Goal: Task Accomplishment & Management: Use online tool/utility

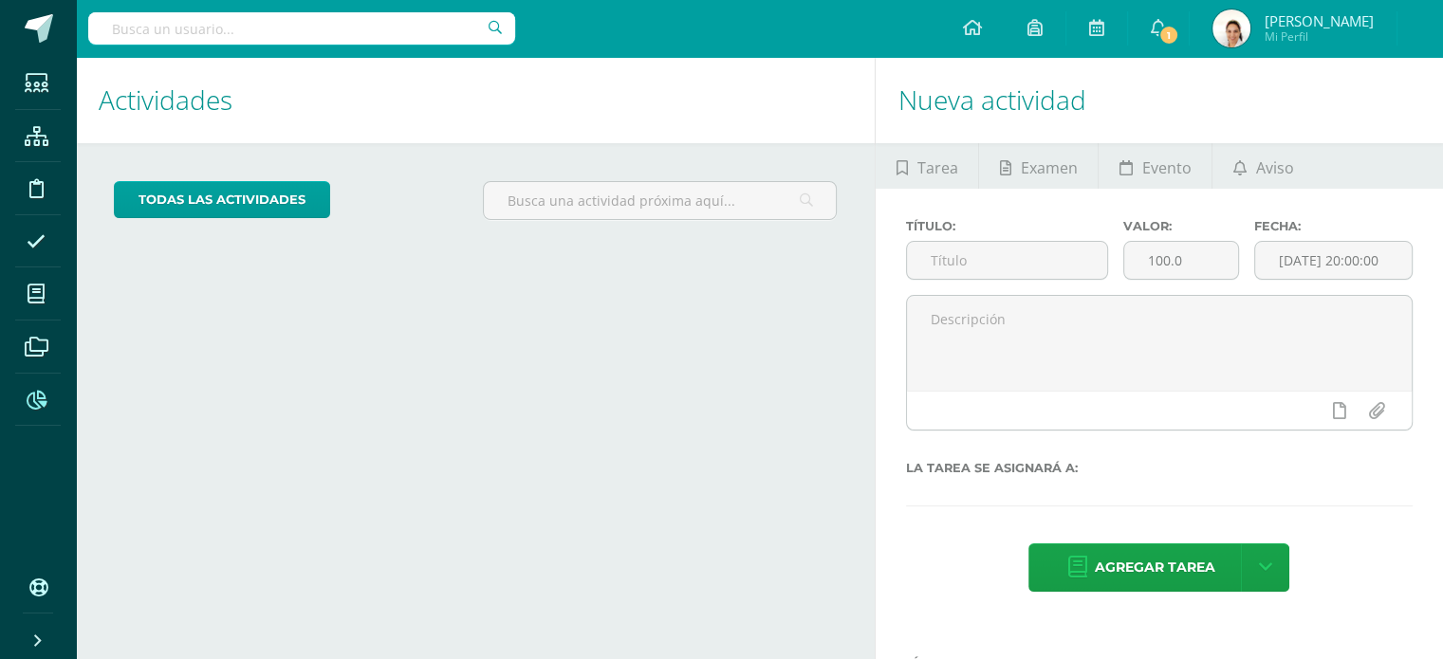
click at [42, 385] on span at bounding box center [36, 398] width 43 height 43
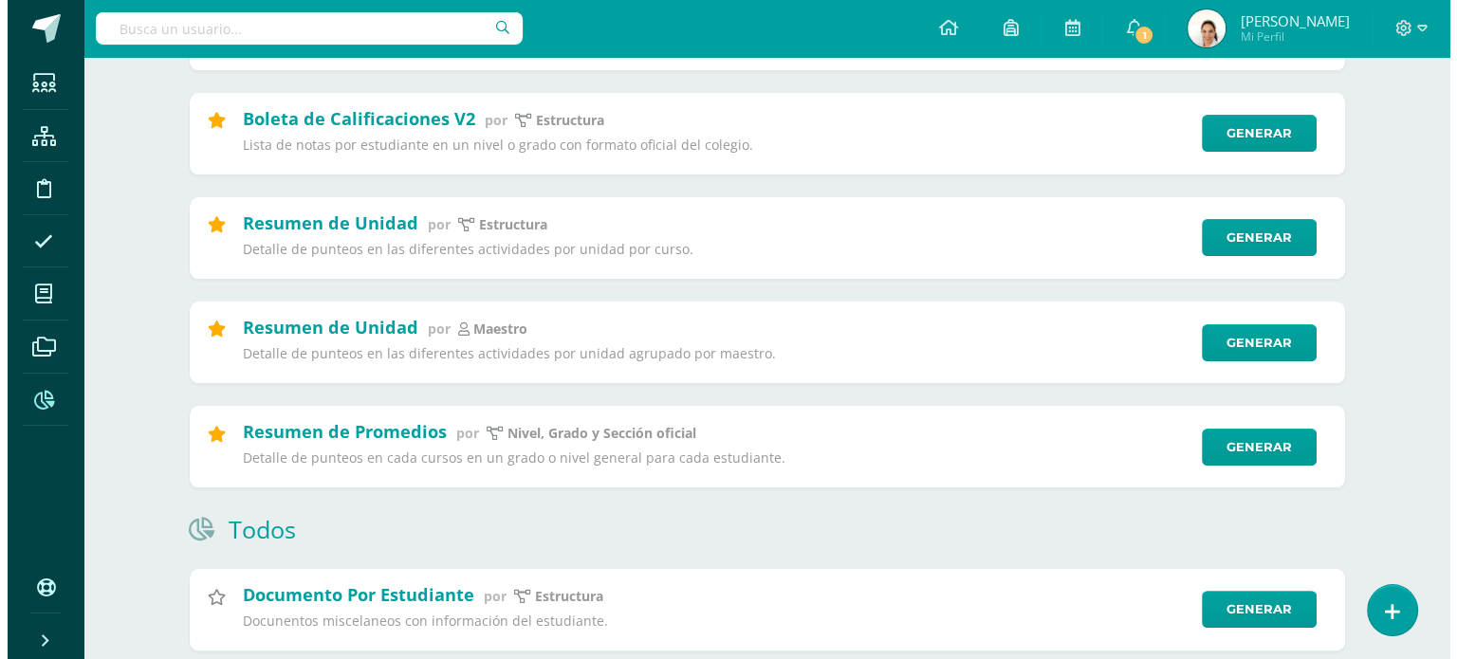
scroll to position [414, 0]
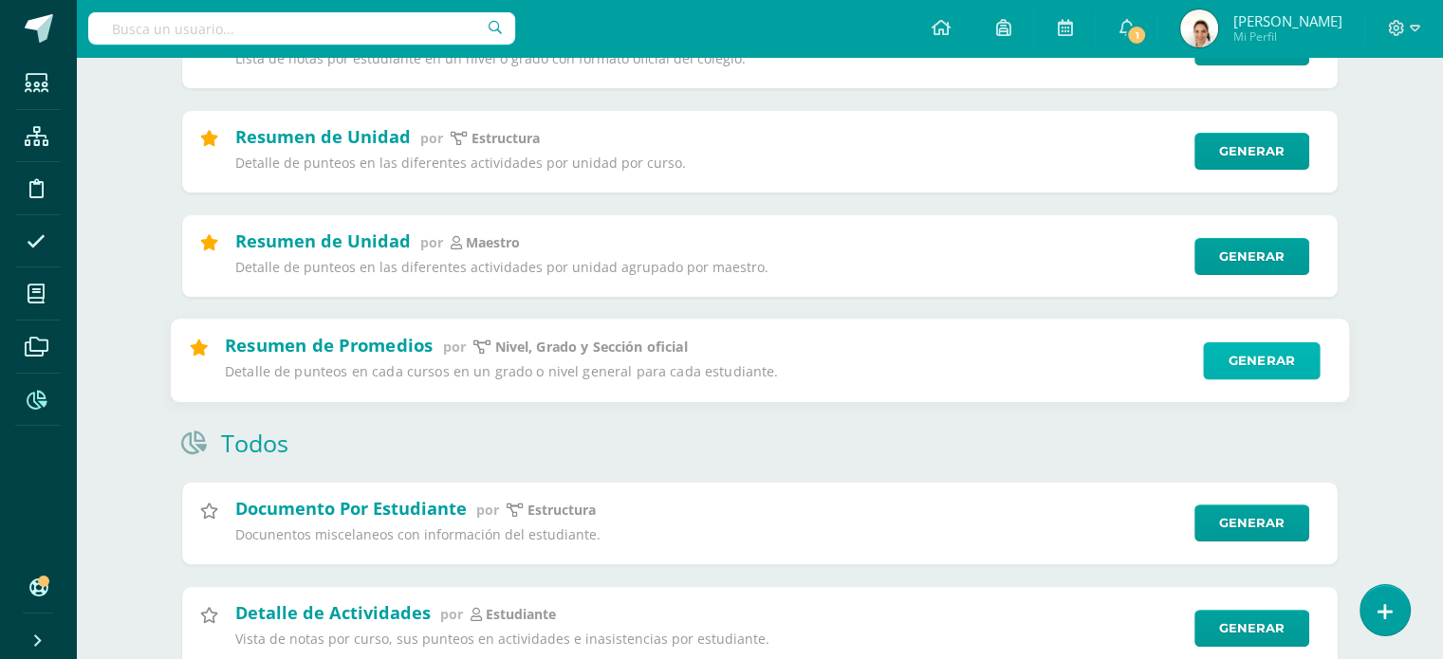
click at [1252, 355] on link "Generar" at bounding box center [1261, 360] width 117 height 38
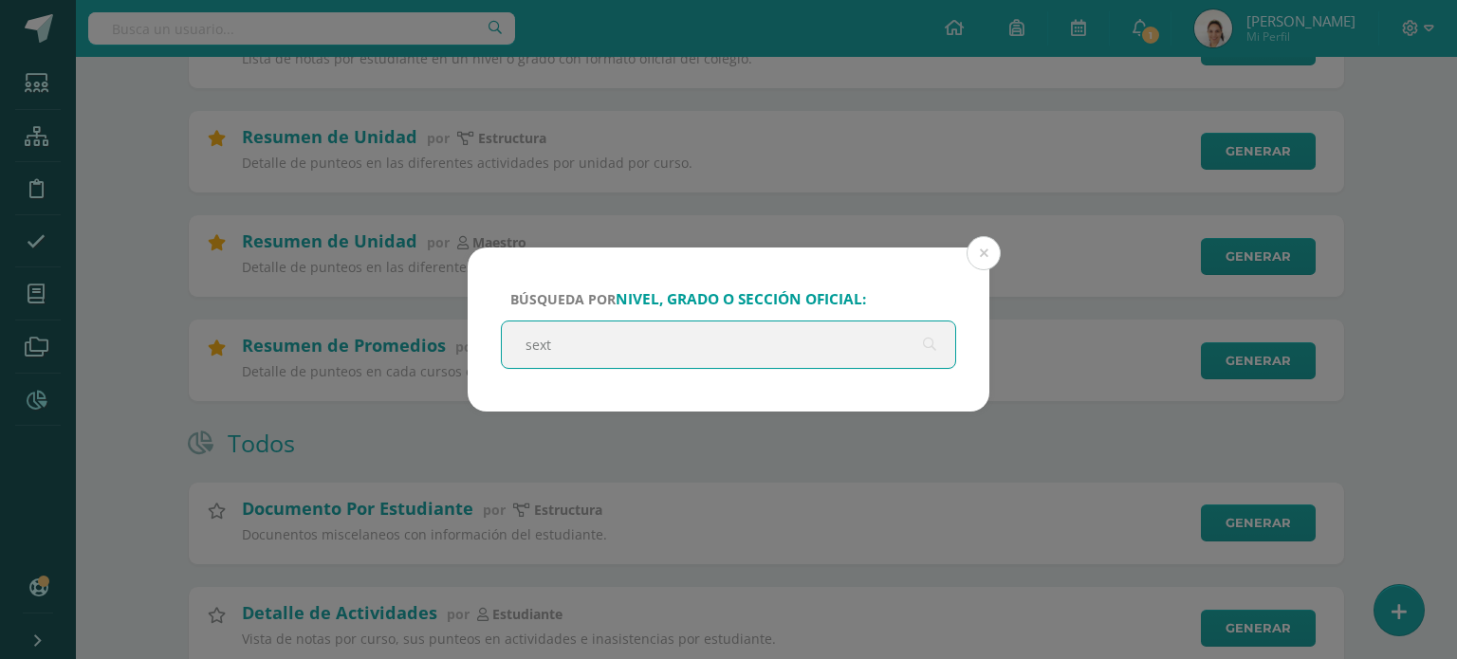
type input "sexto"
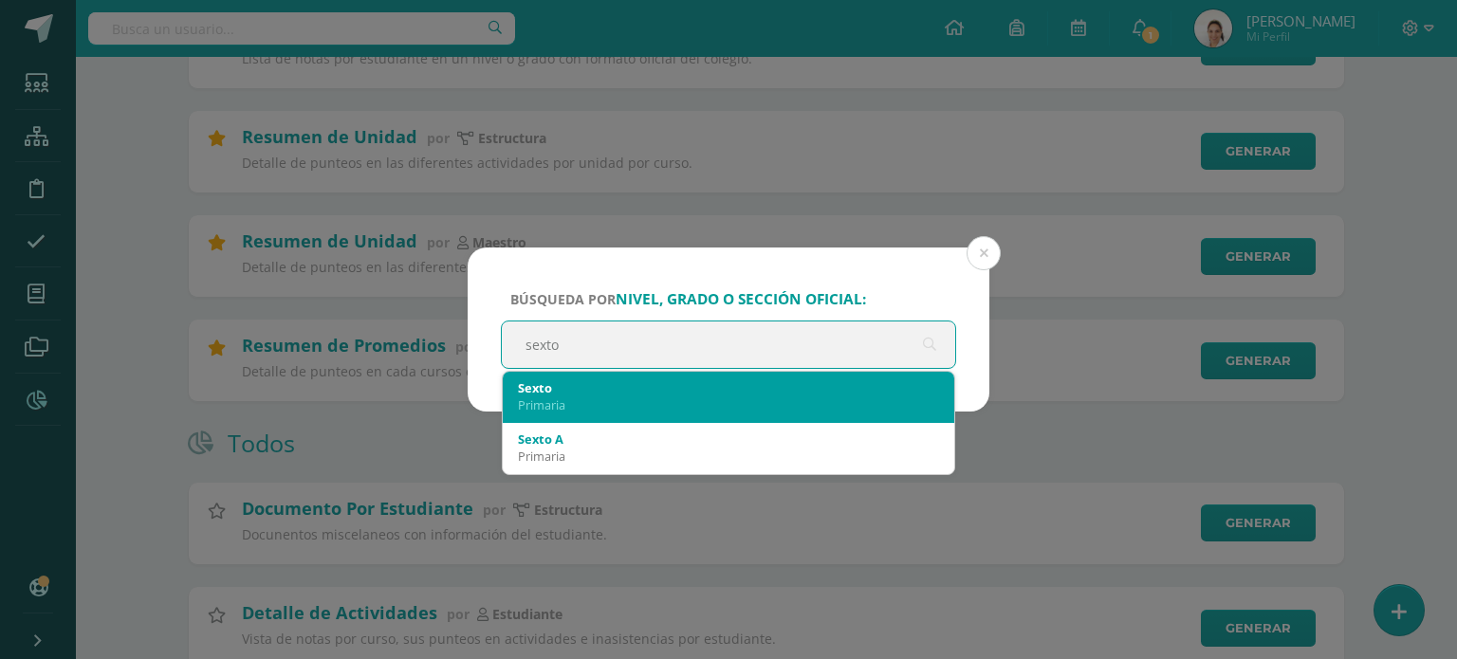
click at [672, 409] on div "Primaria" at bounding box center [728, 404] width 421 height 17
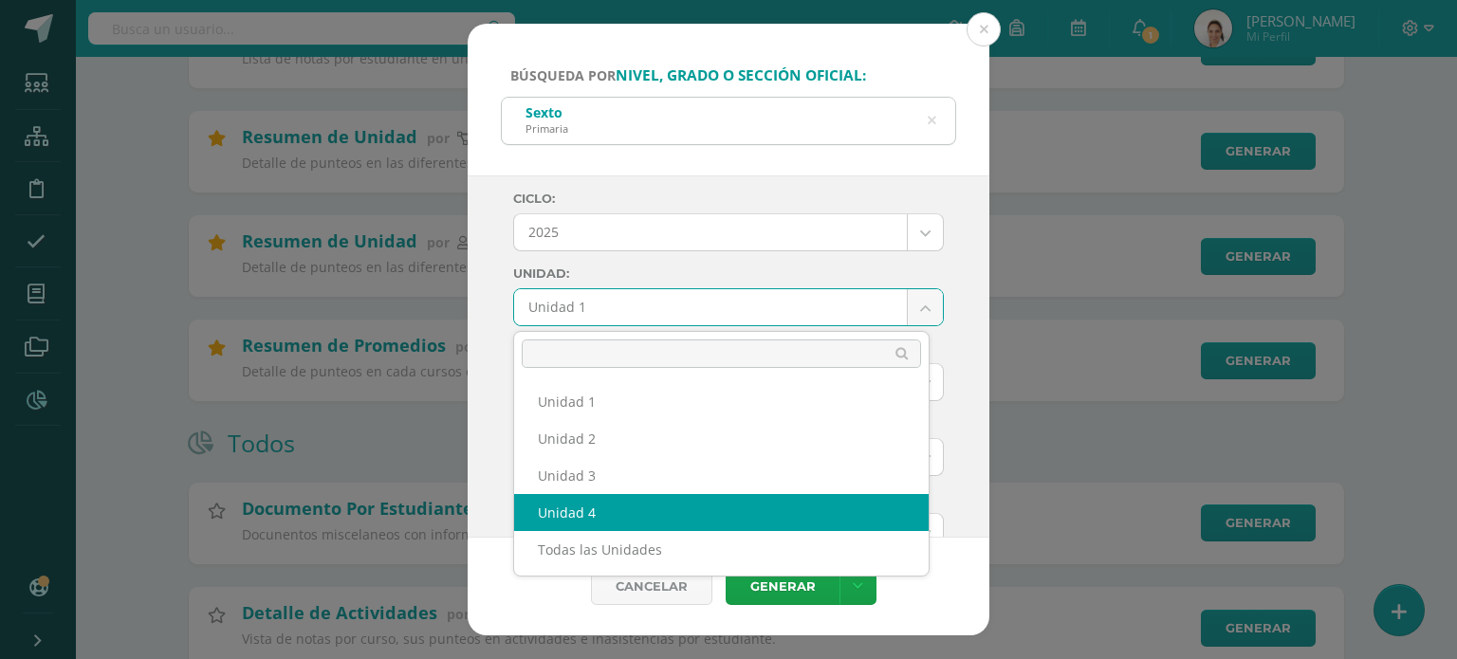
select select "Unidad 4"
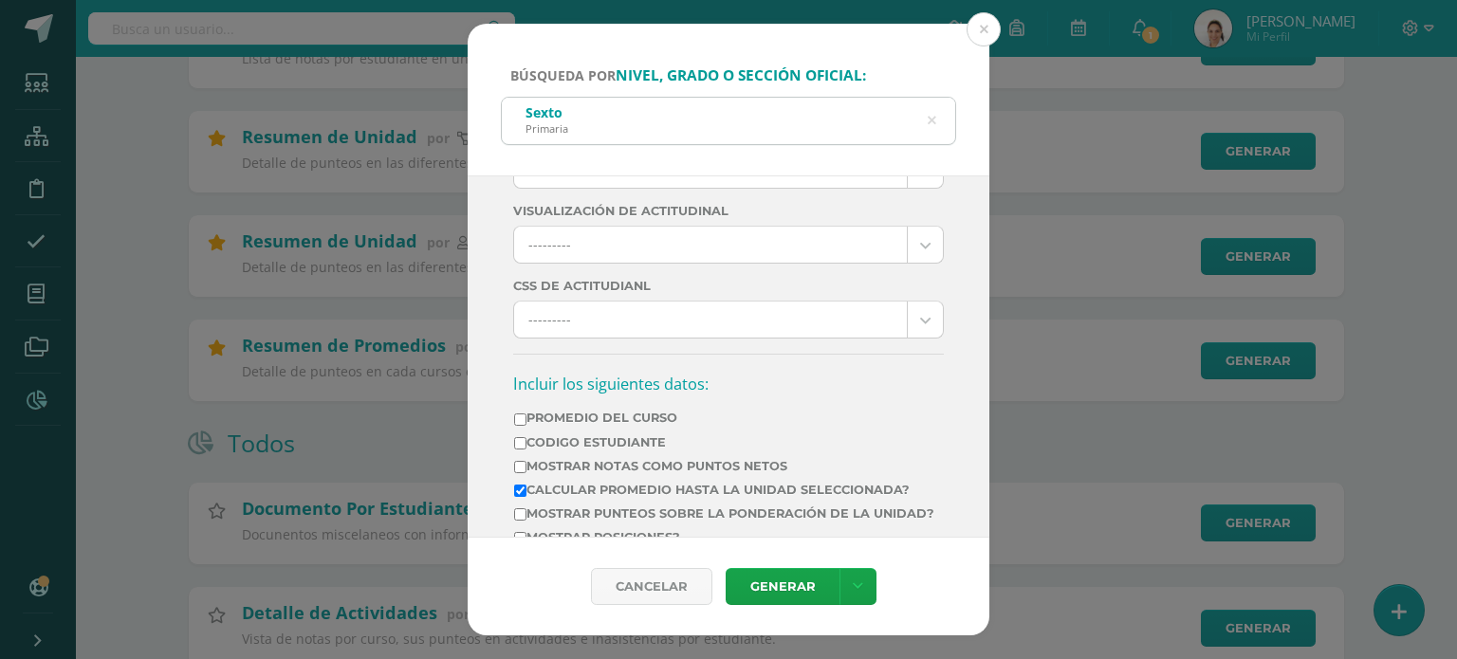
scroll to position [518, 0]
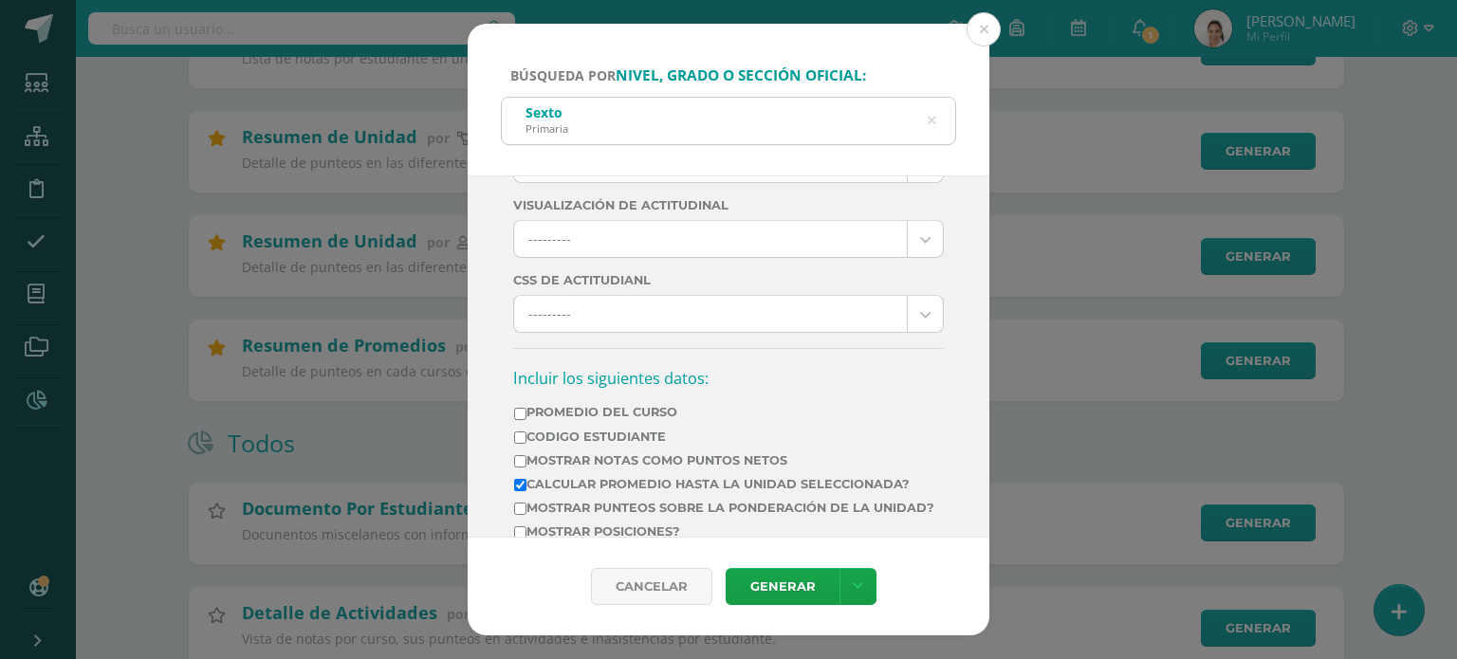
click at [520, 459] on input "Mostrar Notas Como Puntos Netos" at bounding box center [520, 461] width 12 height 12
checkbox input "true"
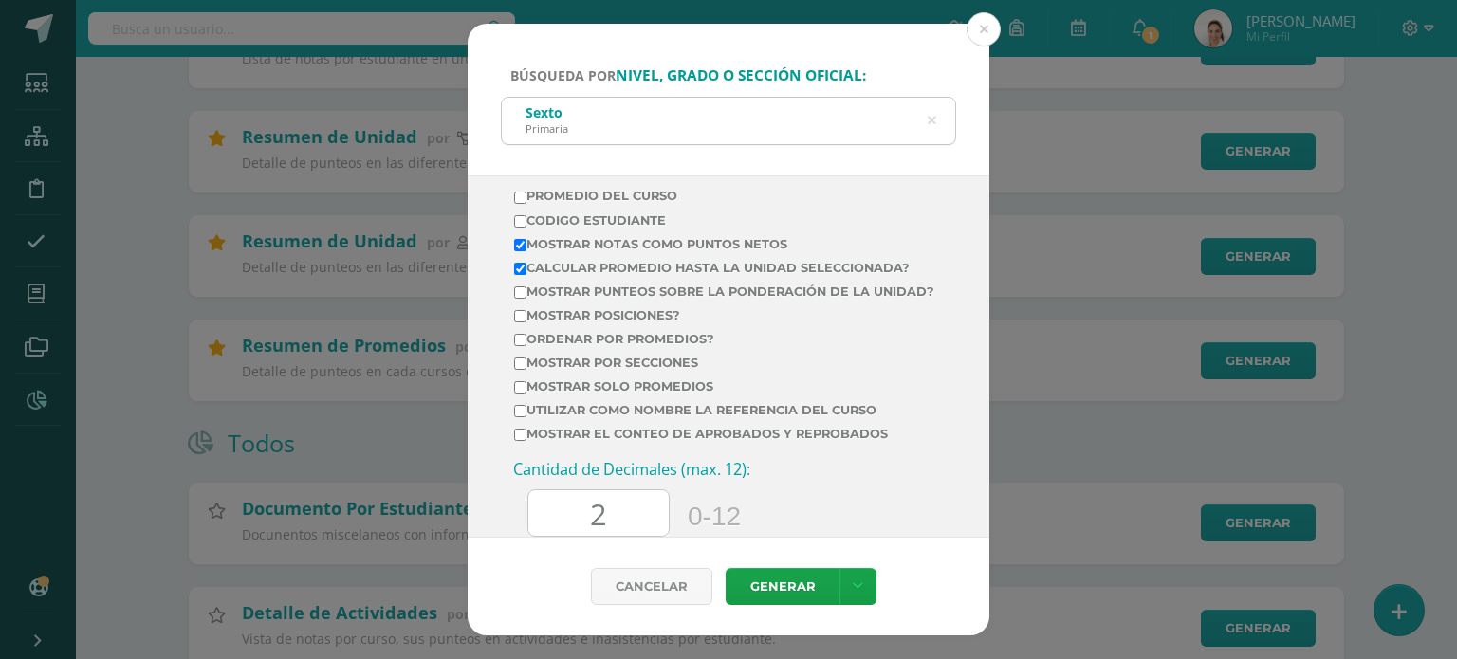
scroll to position [738, 0]
click at [515, 390] on input "Mostrar solo promedios" at bounding box center [520, 383] width 12 height 12
checkbox input "true"
click at [523, 342] on input "Ordenar por promedios?" at bounding box center [520, 336] width 12 height 12
checkbox input "true"
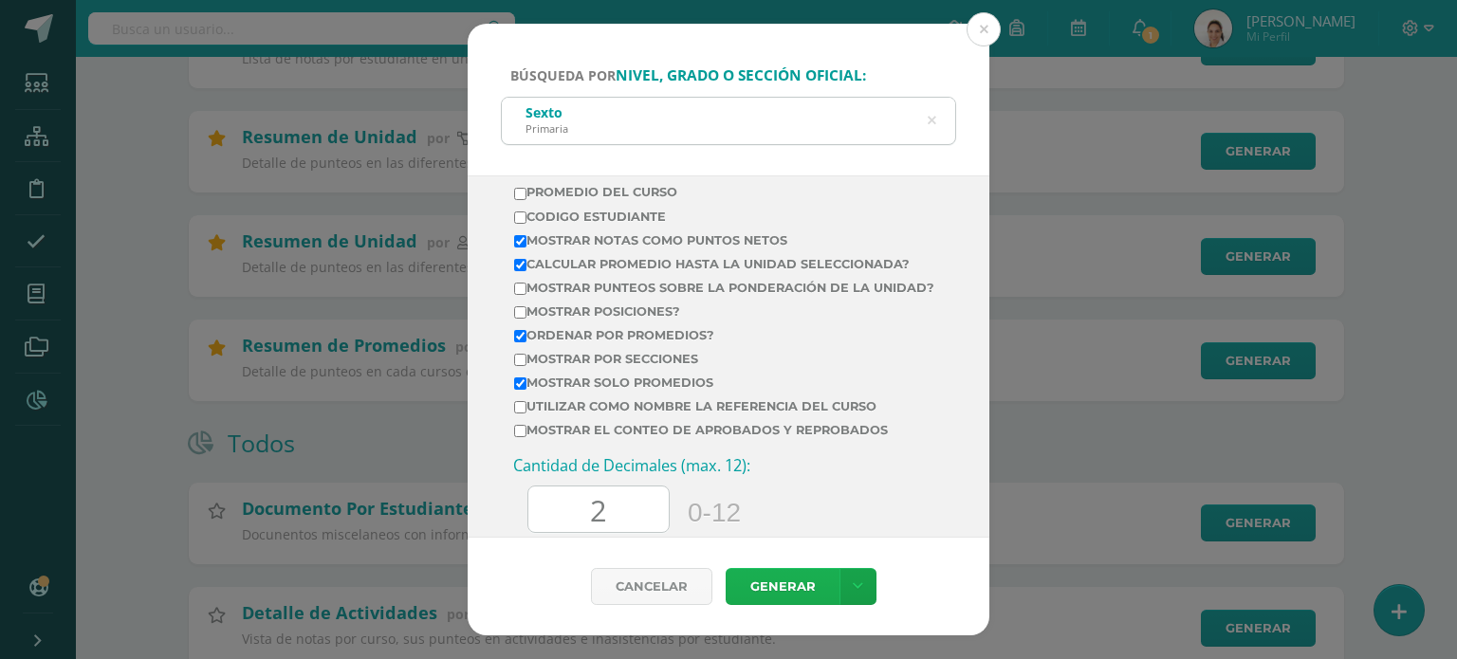
click at [743, 585] on link "Generar" at bounding box center [783, 586] width 114 height 37
click at [929, 122] on icon at bounding box center [932, 121] width 9 height 48
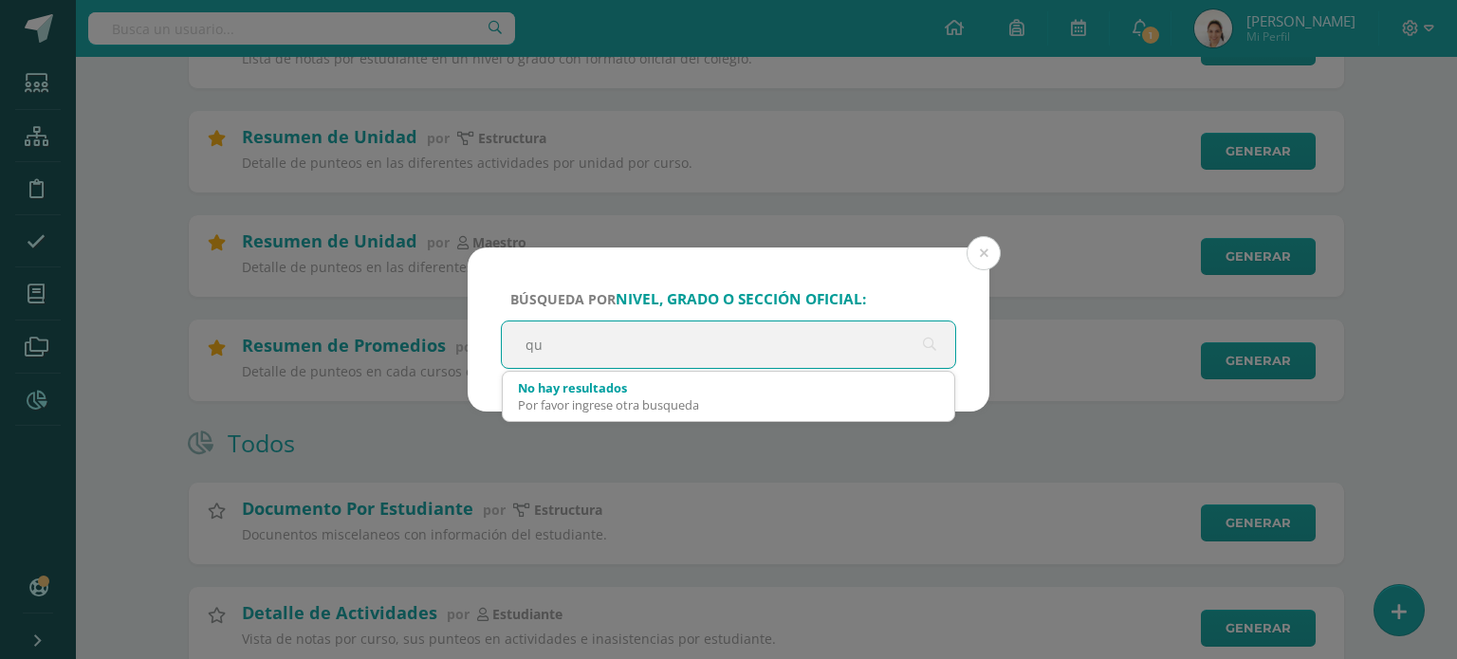
type input "q"
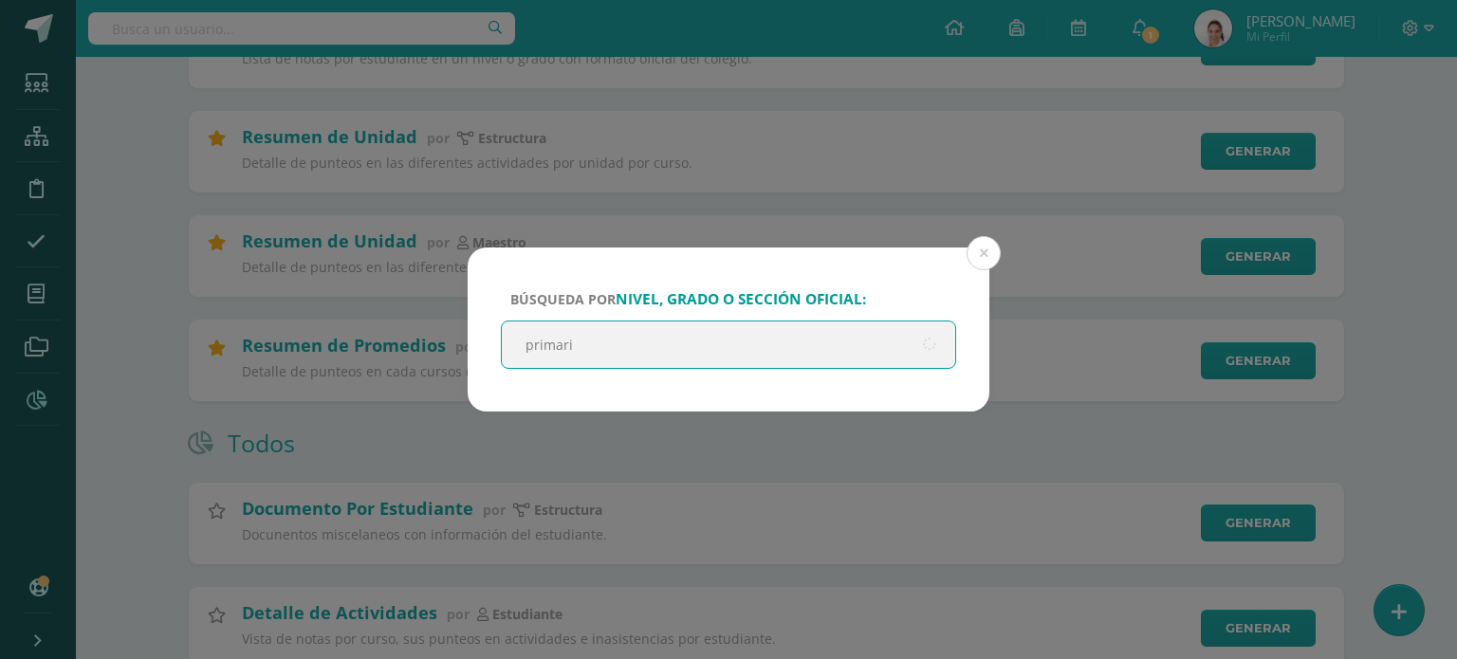
type input "primaria"
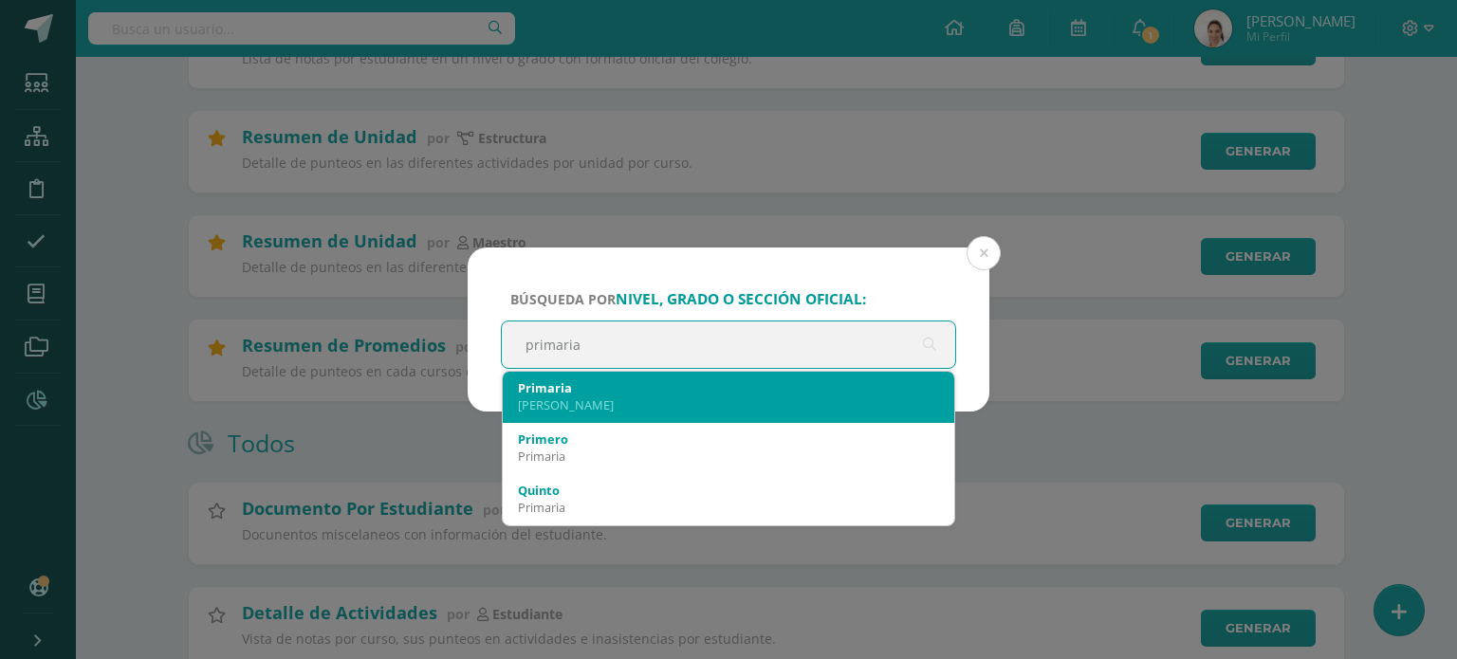
click at [674, 413] on div "Pantaleón Siquinalá" at bounding box center [728, 404] width 421 height 17
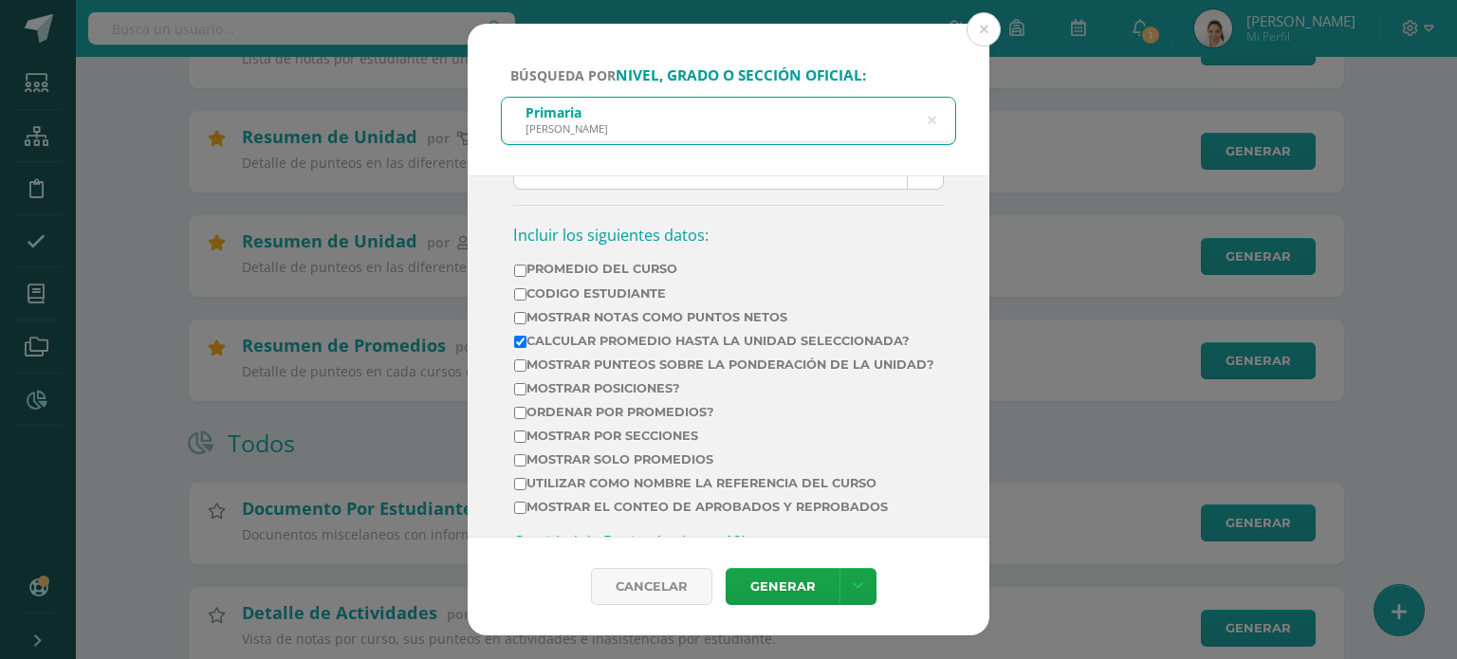
scroll to position [576, 0]
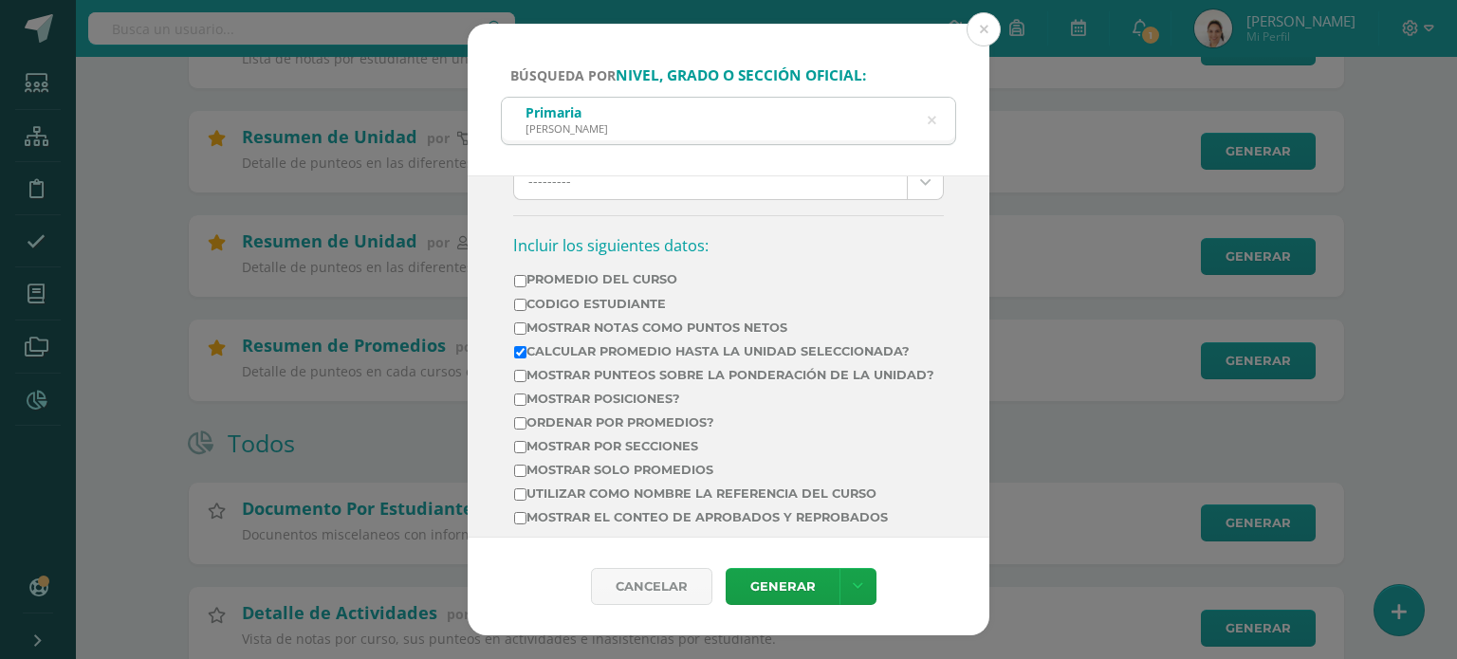
click at [522, 325] on input "Mostrar Notas Como Puntos Netos" at bounding box center [520, 328] width 12 height 12
checkbox input "true"
click at [523, 430] on input "Ordenar por promedios?" at bounding box center [520, 423] width 12 height 12
checkbox input "true"
click at [519, 477] on input "Mostrar solo promedios" at bounding box center [520, 471] width 12 height 12
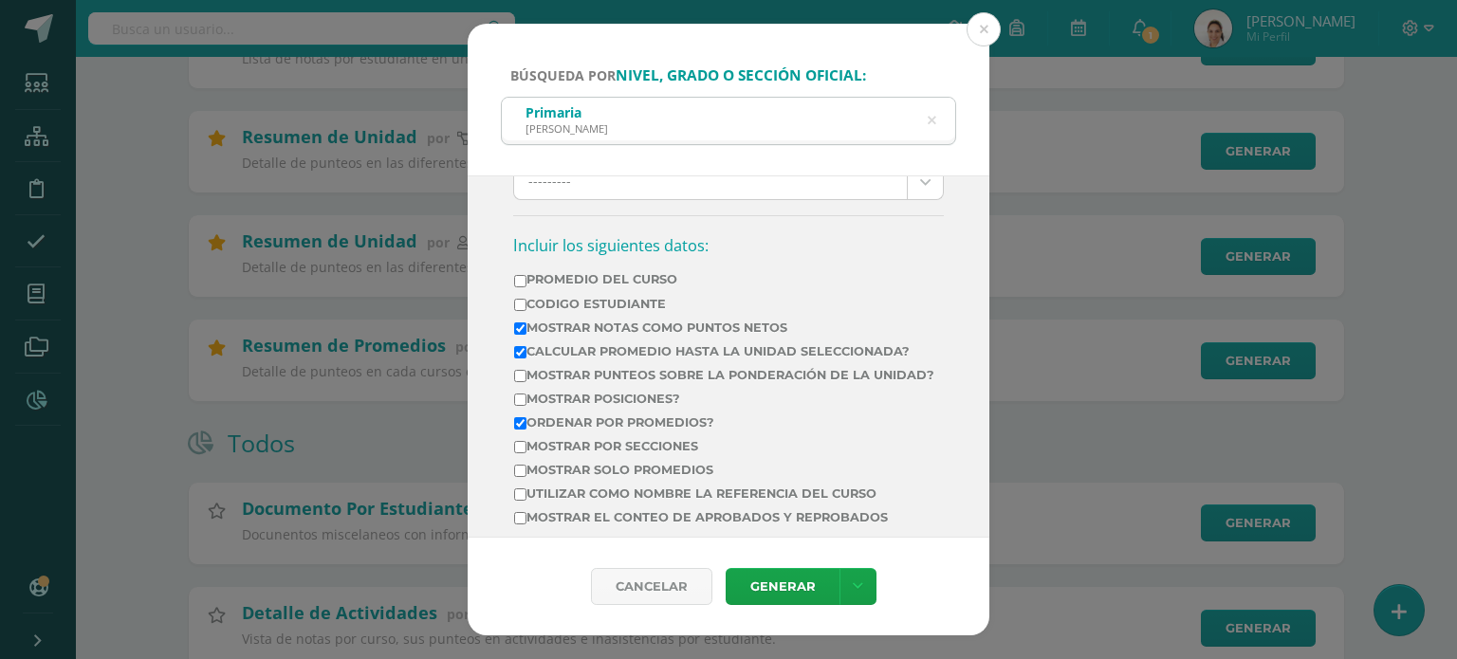
checkbox input "true"
click at [780, 595] on link "Generar" at bounding box center [783, 586] width 114 height 37
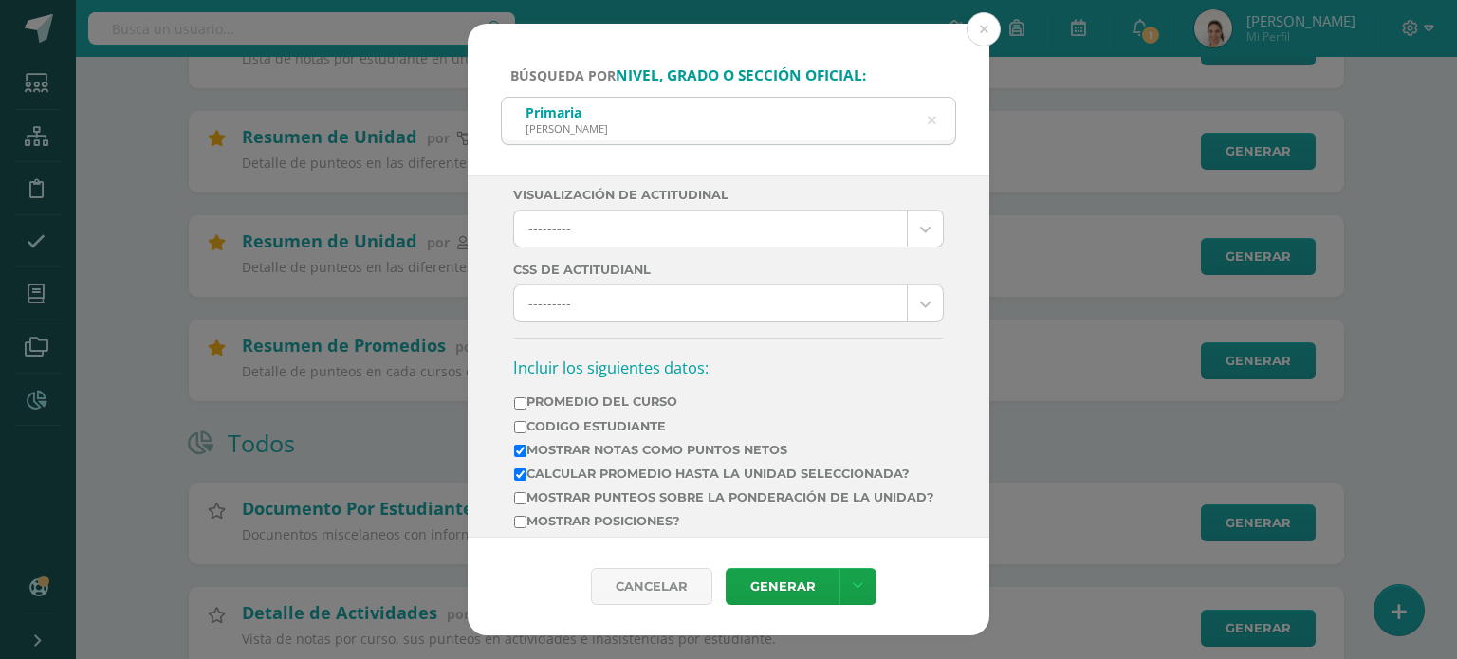
scroll to position [451, 0]
click at [971, 28] on button at bounding box center [983, 29] width 34 height 34
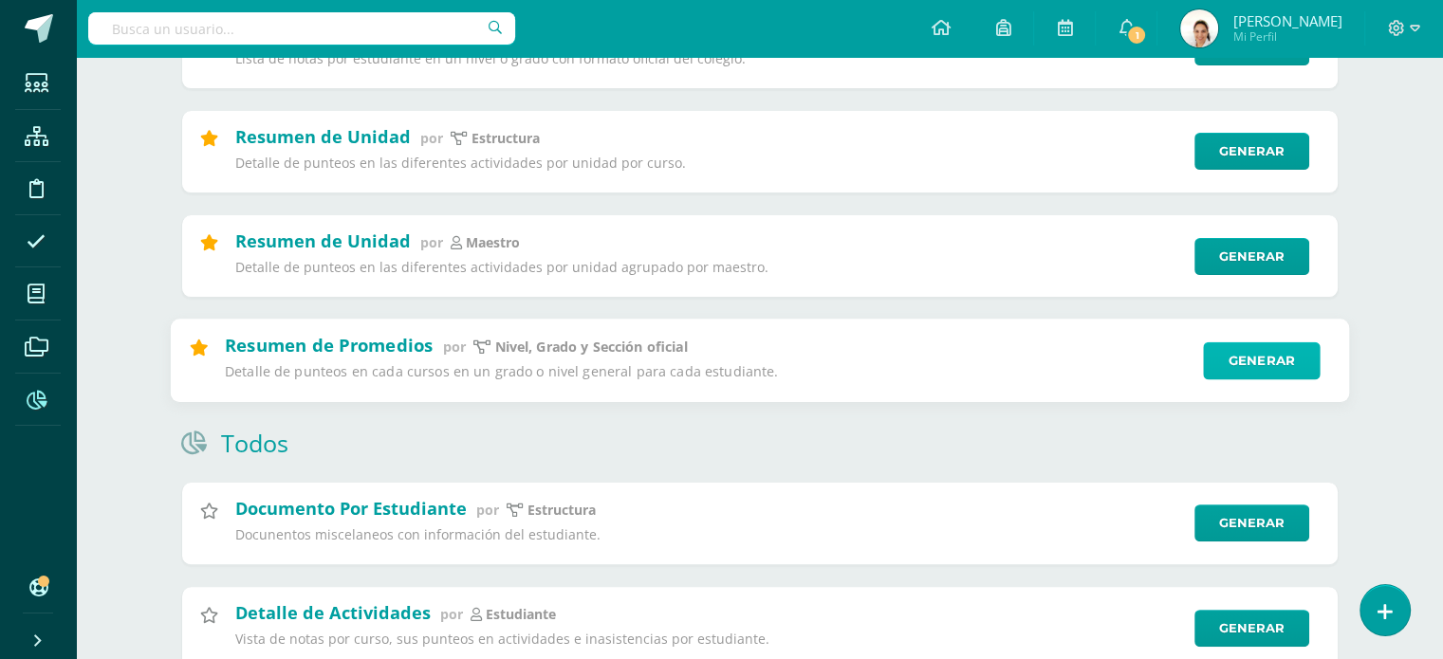
click at [1288, 379] on link "Generar" at bounding box center [1261, 360] width 117 height 38
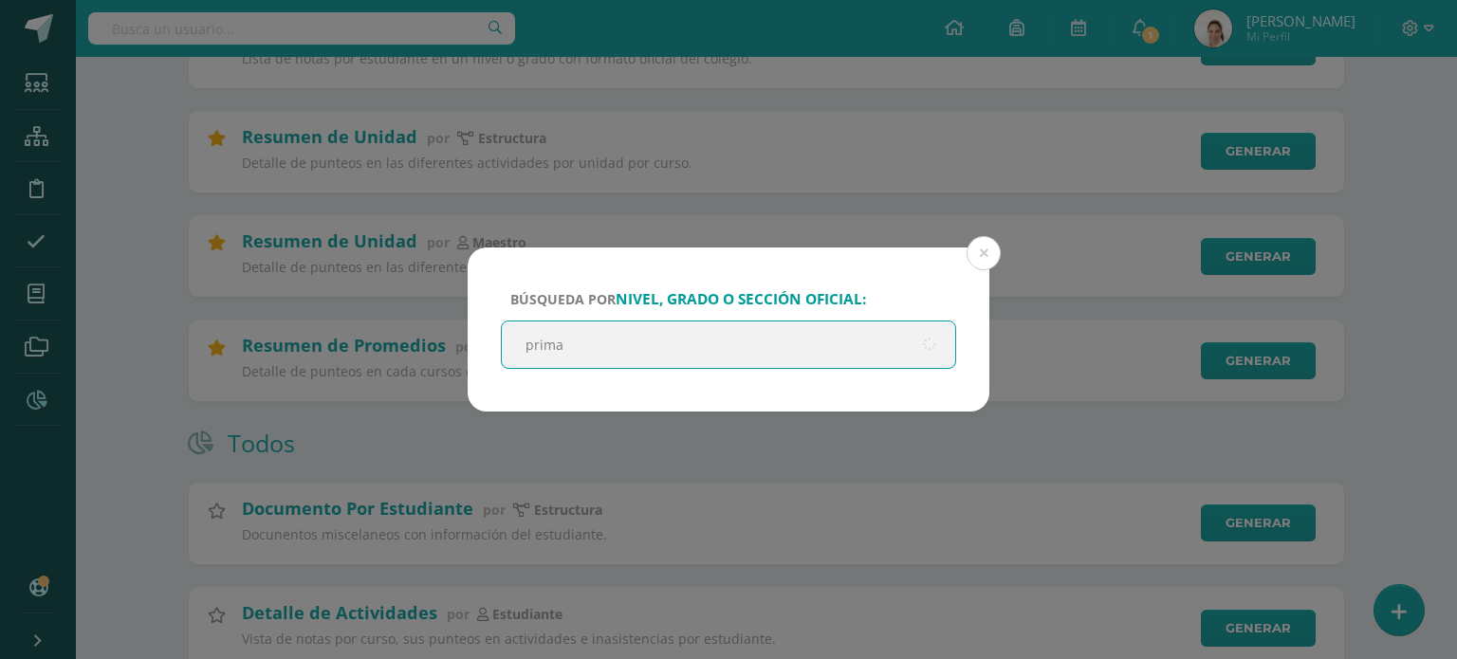
type input "primar"
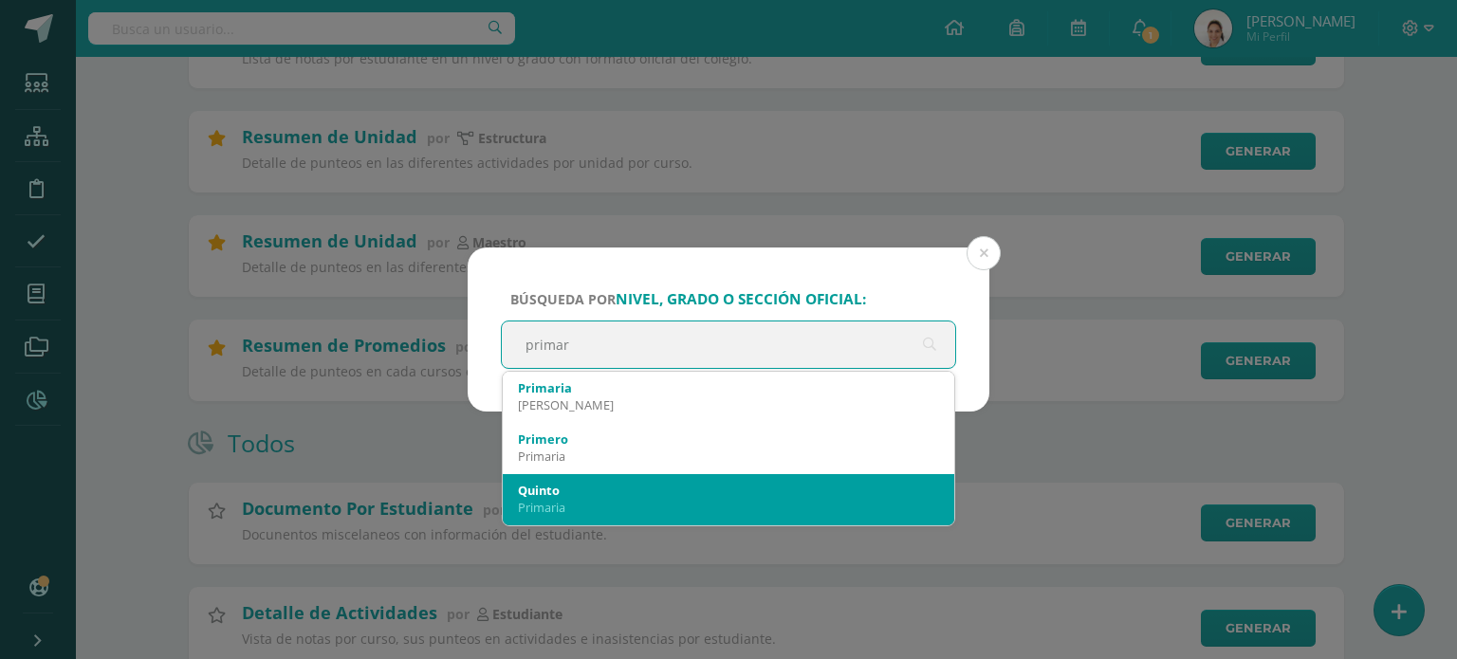
click at [777, 502] on div "Primaria" at bounding box center [728, 507] width 421 height 17
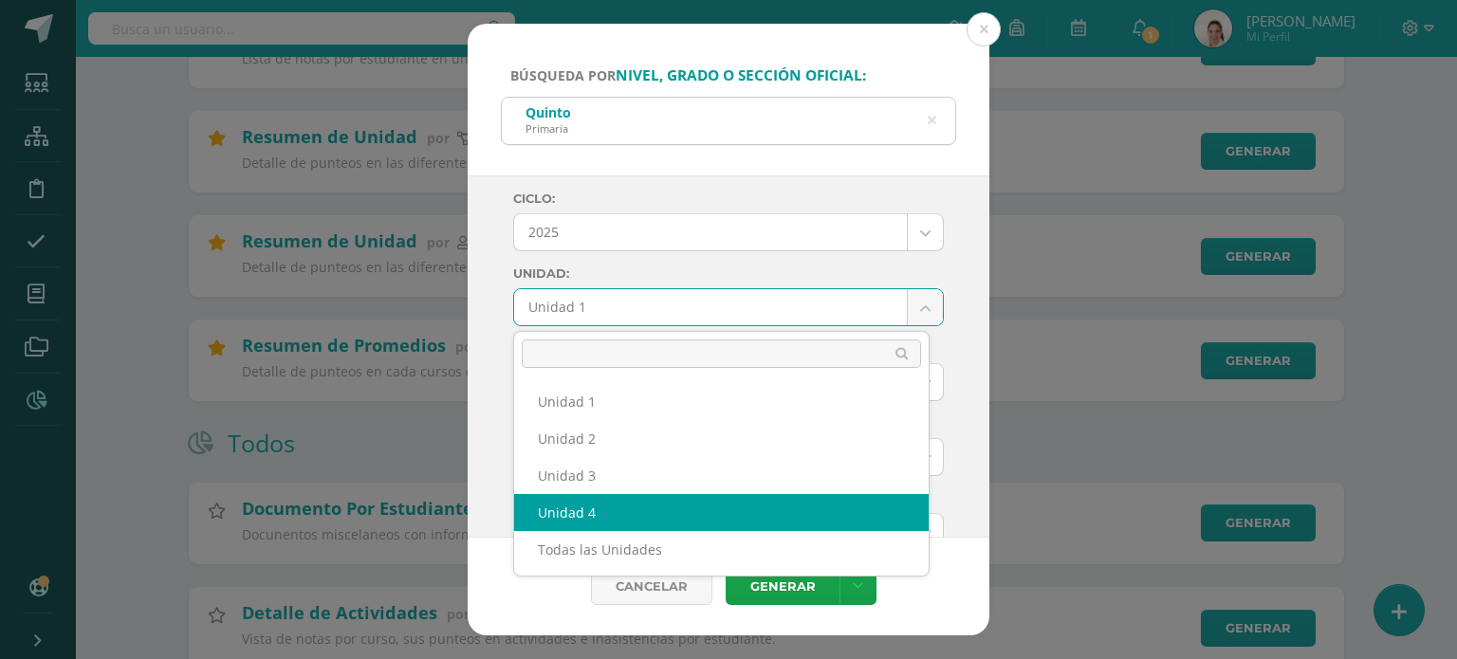
select select "Unidad 4"
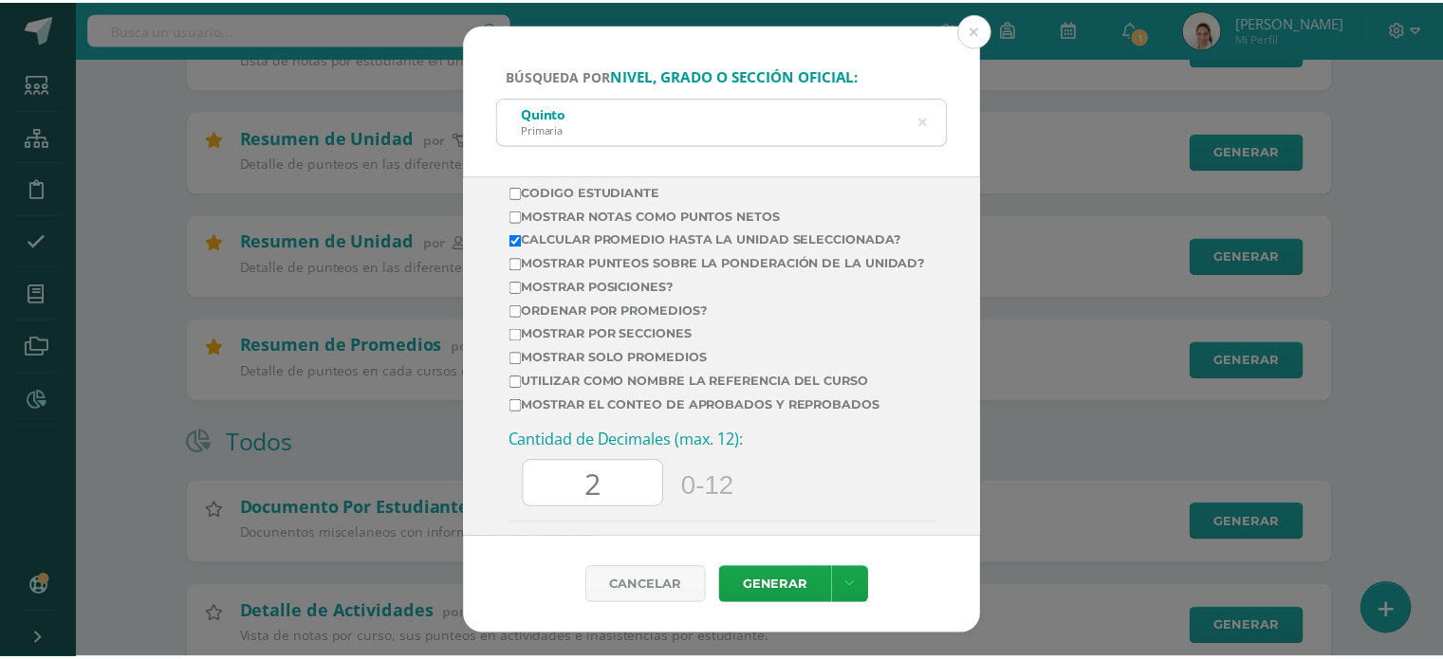
scroll to position [765, 0]
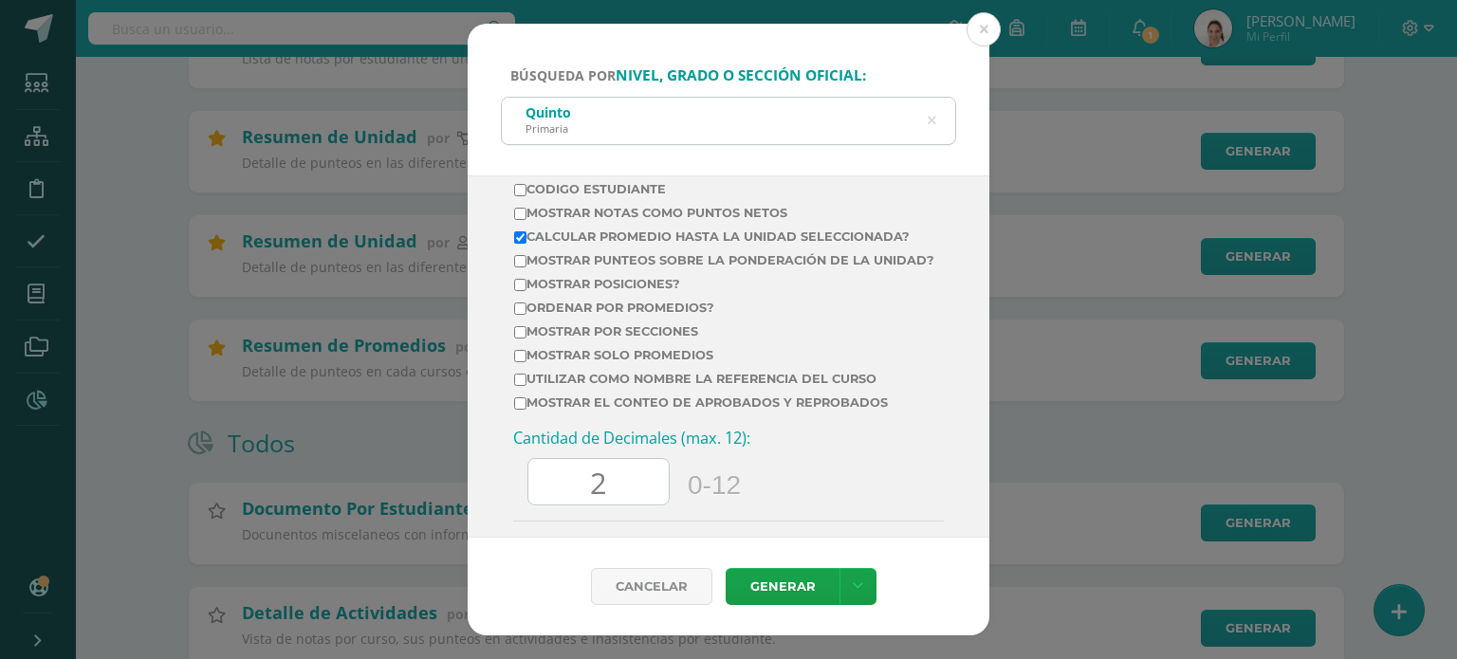
click at [520, 208] on input "Mostrar Notas Como Puntos Netos" at bounding box center [520, 214] width 12 height 12
checkbox input "true"
click at [524, 315] on input "Ordenar por promedios?" at bounding box center [520, 309] width 12 height 12
checkbox input "true"
click at [515, 362] on input "Mostrar solo promedios" at bounding box center [520, 356] width 12 height 12
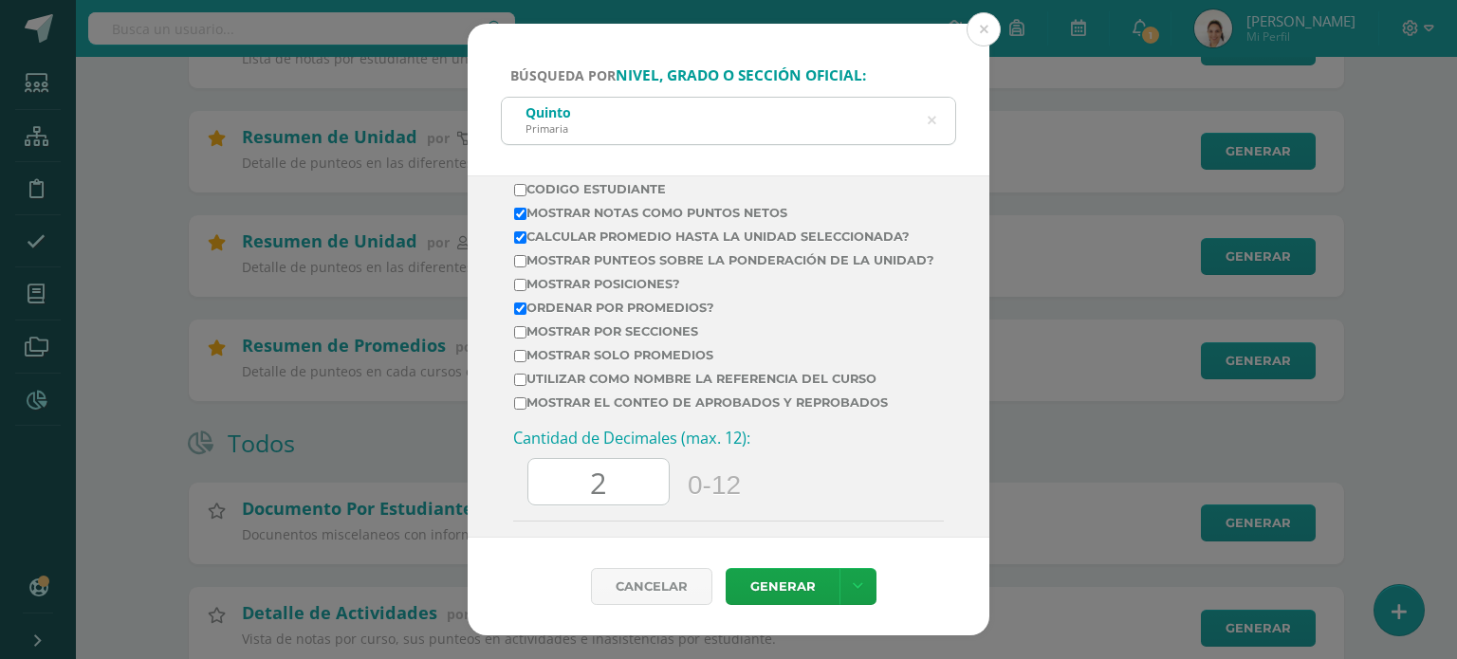
checkbox input "true"
click at [772, 594] on link "Generar" at bounding box center [783, 586] width 114 height 37
click at [986, 43] on button at bounding box center [983, 29] width 34 height 34
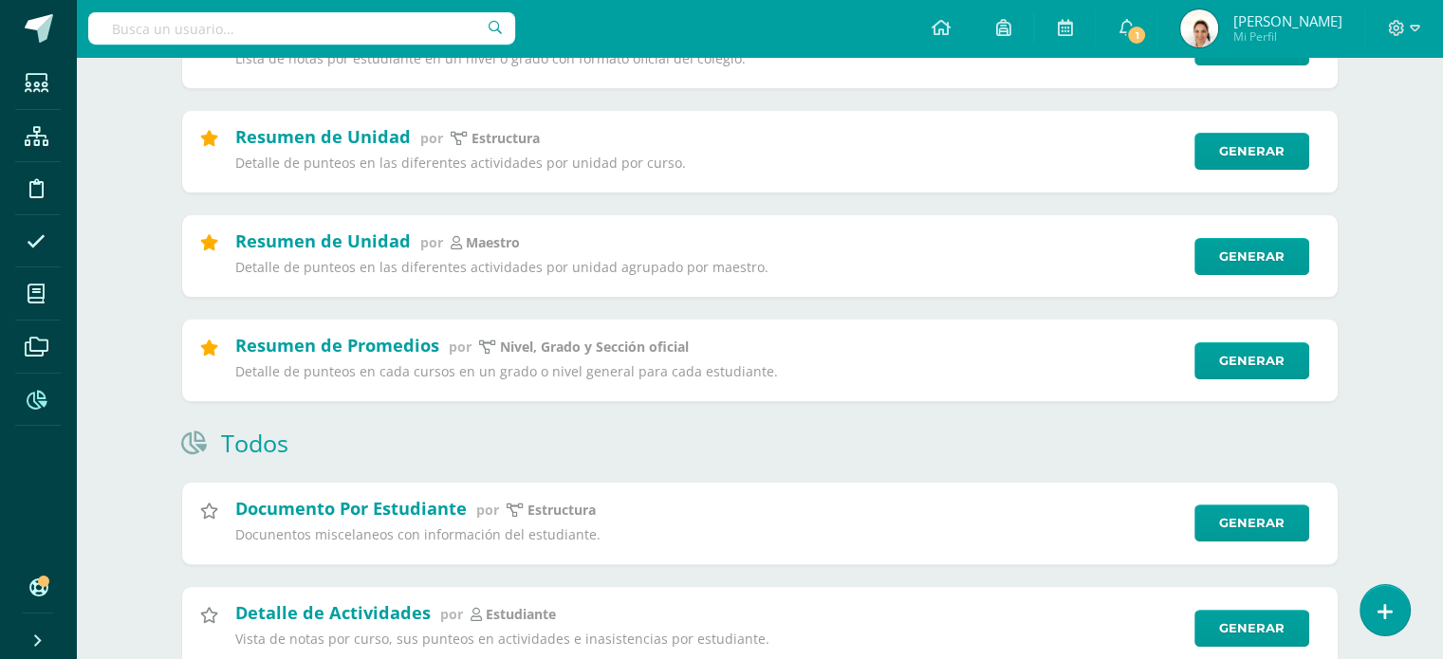
click at [227, 42] on input "text" at bounding box center [301, 28] width 427 height 32
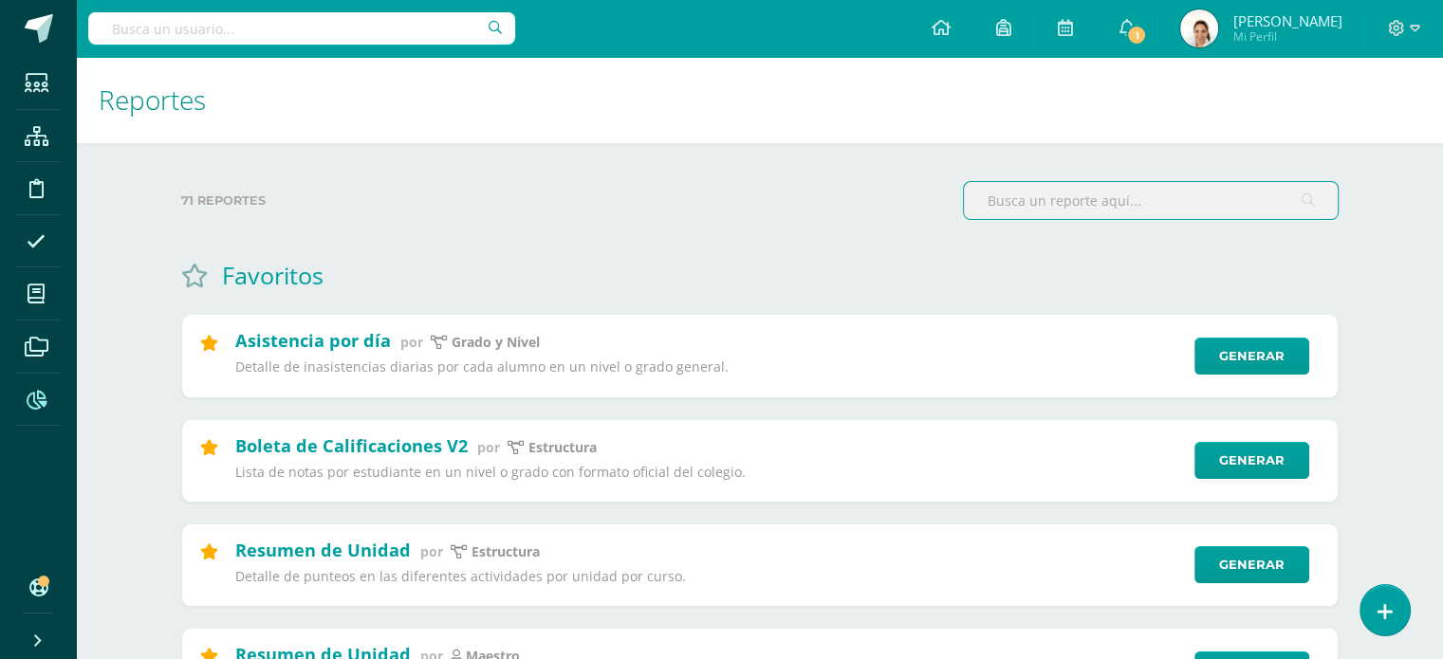
click at [1155, 212] on input "text" at bounding box center [1151, 200] width 374 height 37
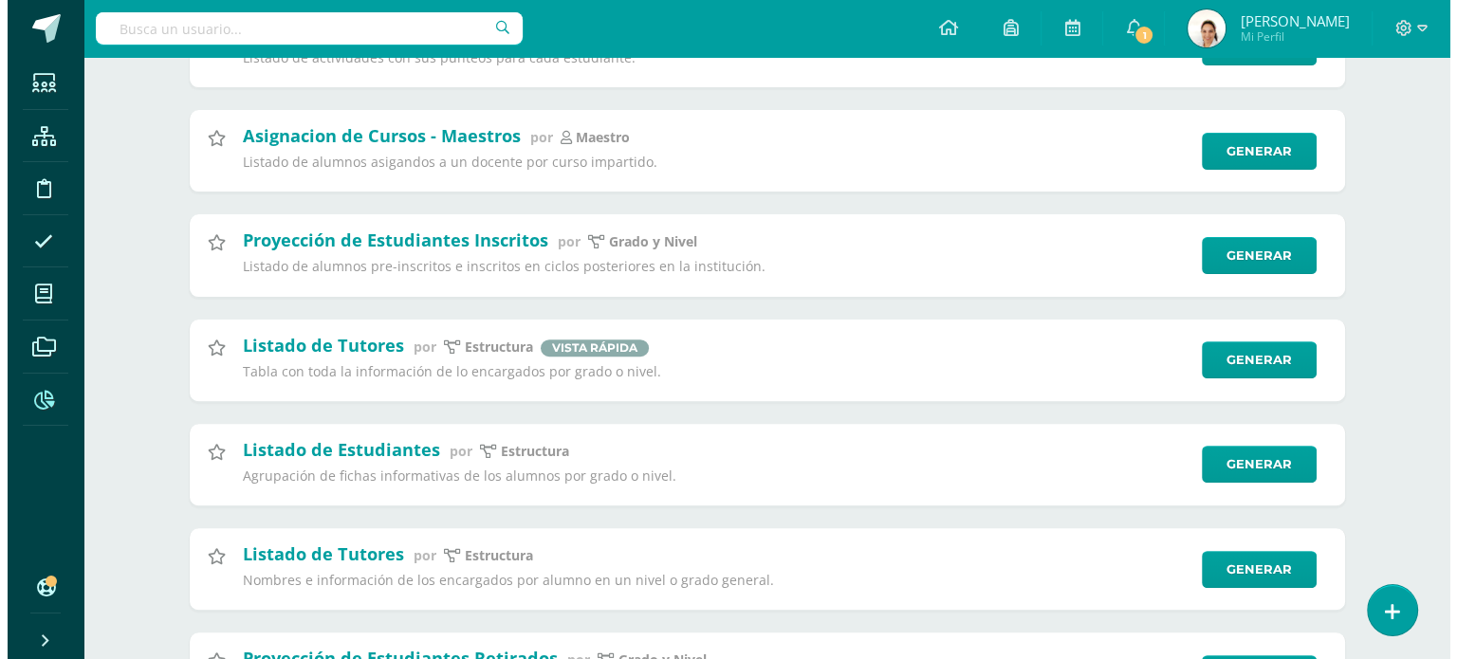
scroll to position [580, 0]
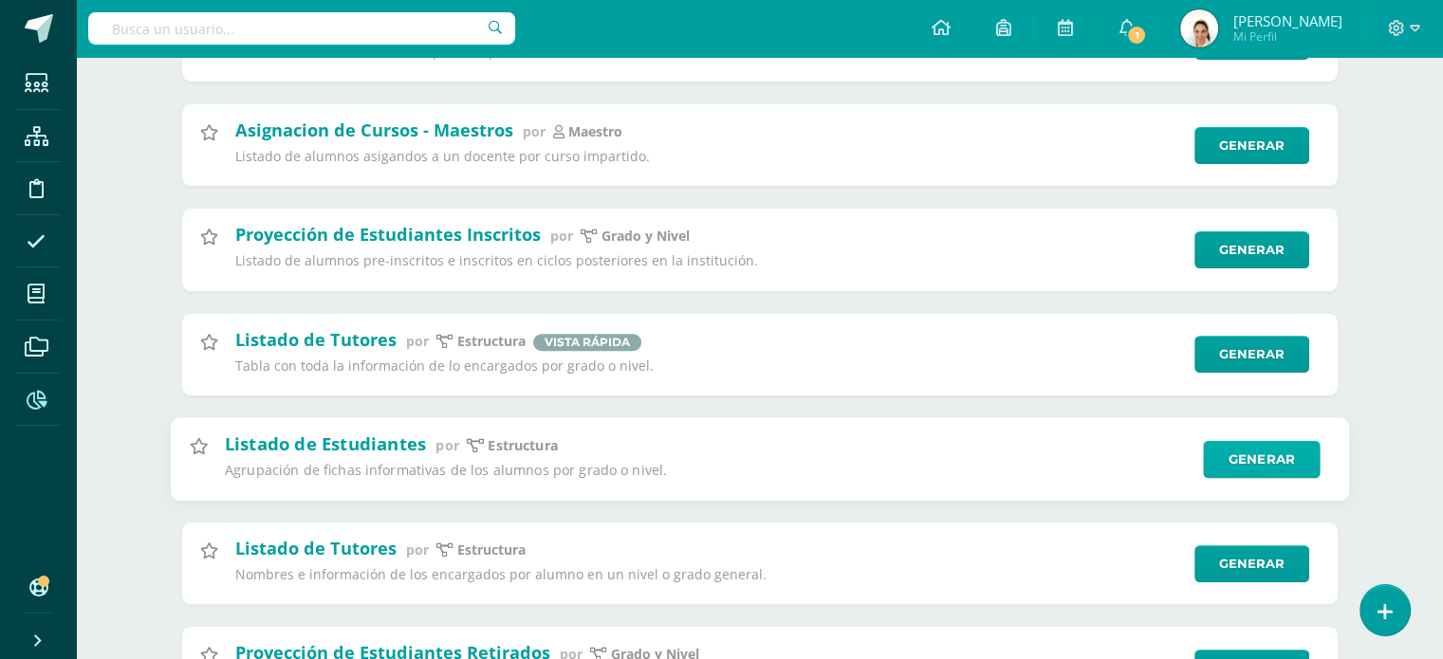
type input "listado"
click at [1239, 473] on link "Generar" at bounding box center [1261, 459] width 117 height 38
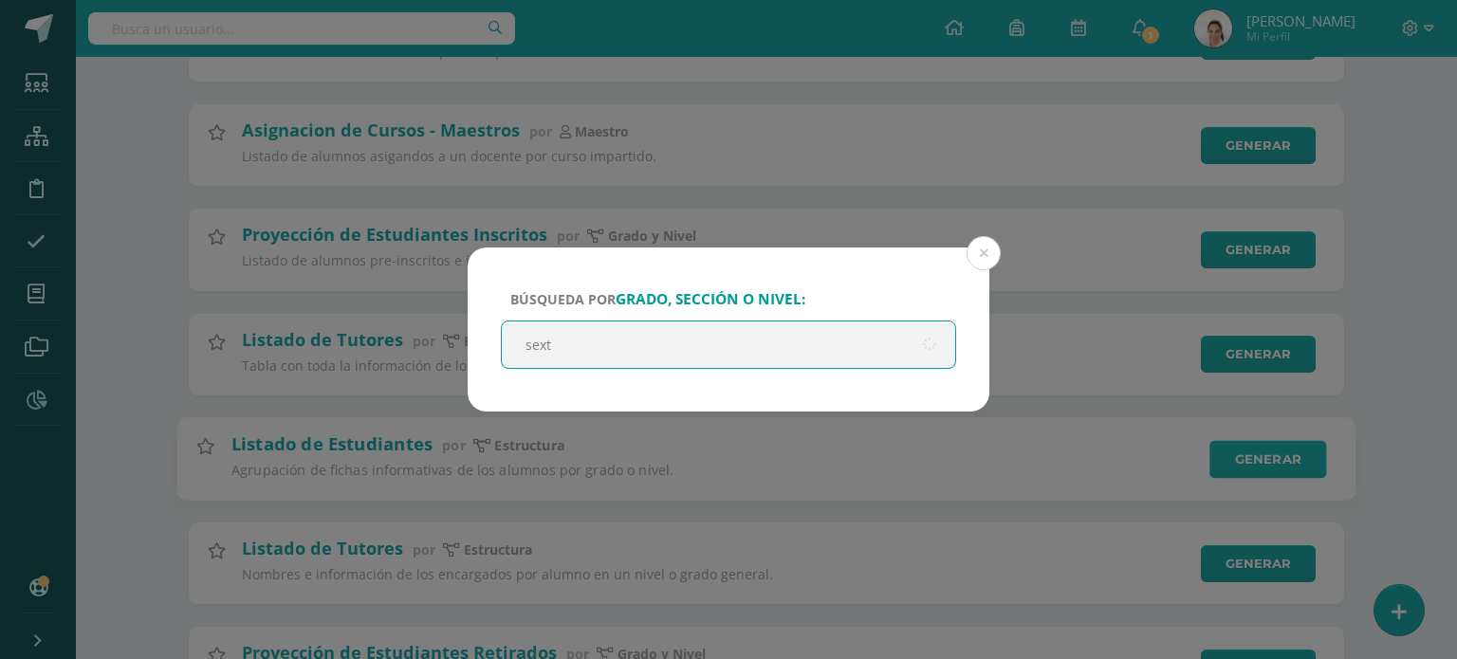
type input "sexto"
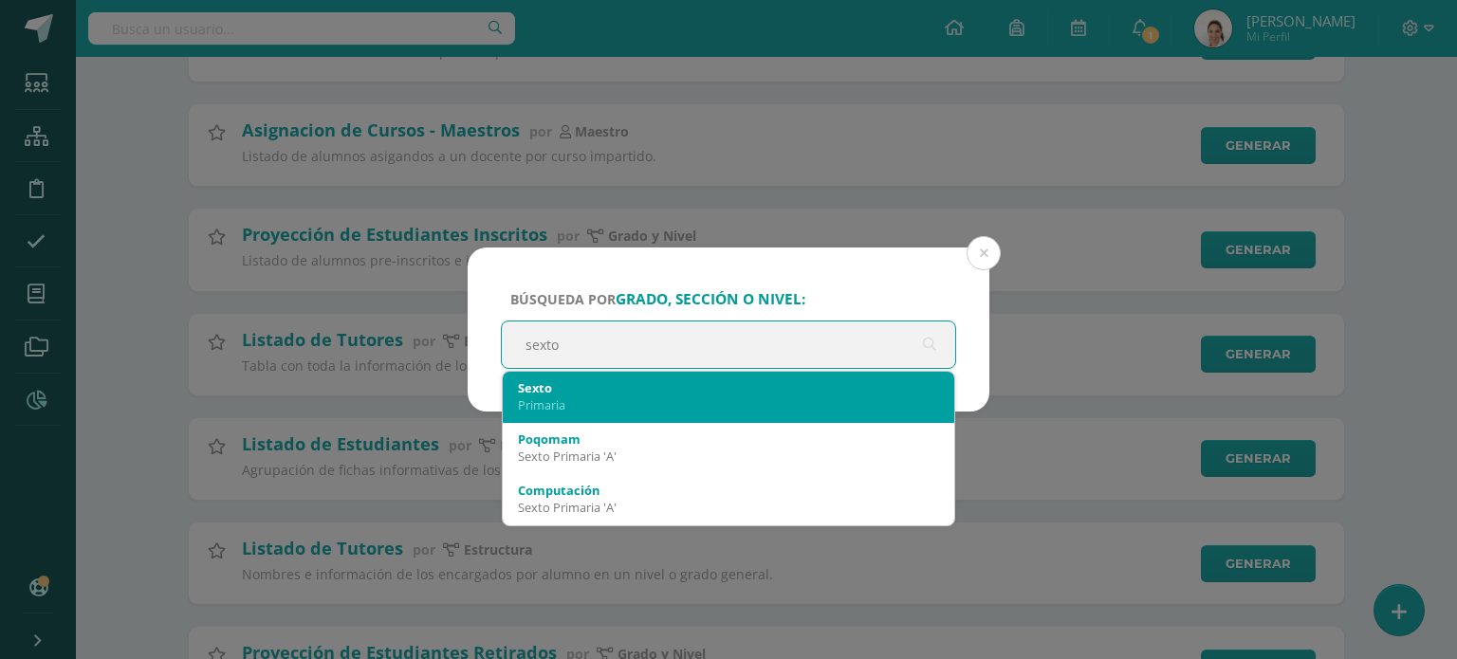
click at [837, 372] on div "Sexto Primaria" at bounding box center [728, 396] width 421 height 49
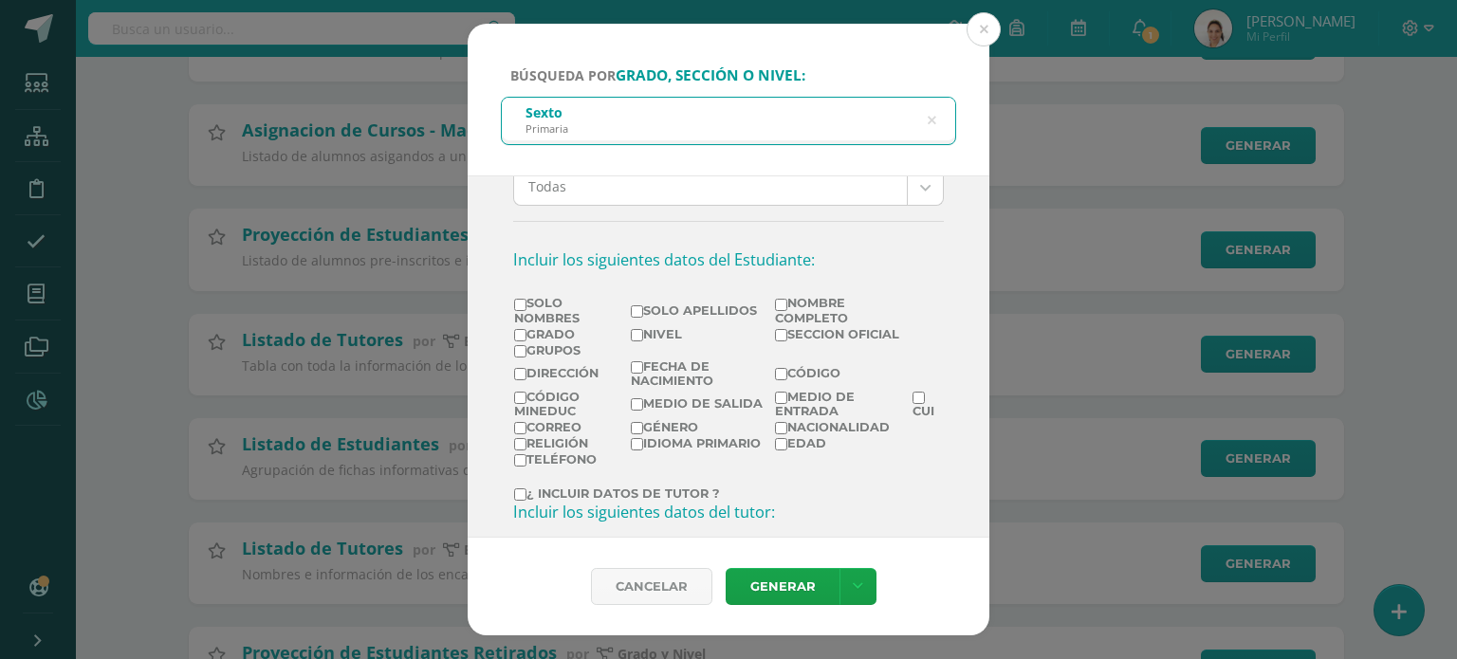
scroll to position [273, 0]
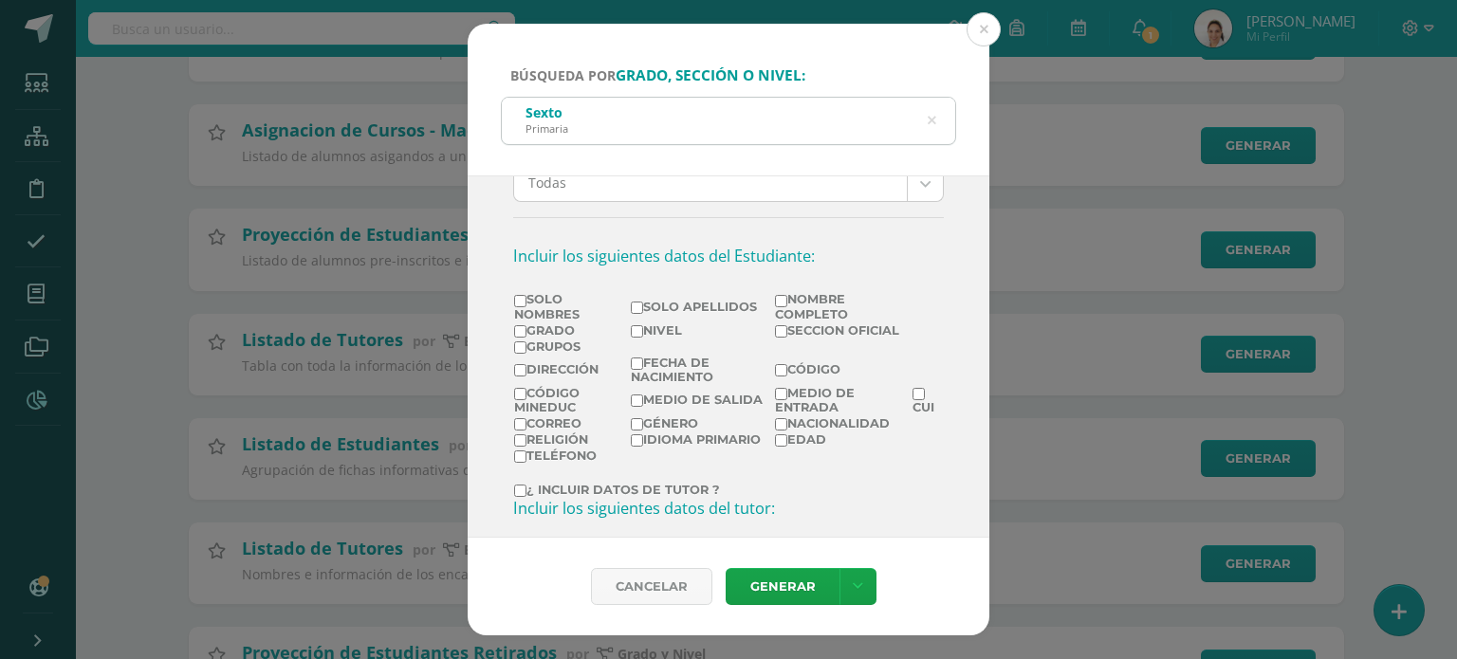
click at [775, 303] on input "Nombre completo" at bounding box center [781, 301] width 12 height 12
checkbox input "true"
click at [774, 595] on link "Generar" at bounding box center [783, 586] width 114 height 37
